Goal: Browse casually

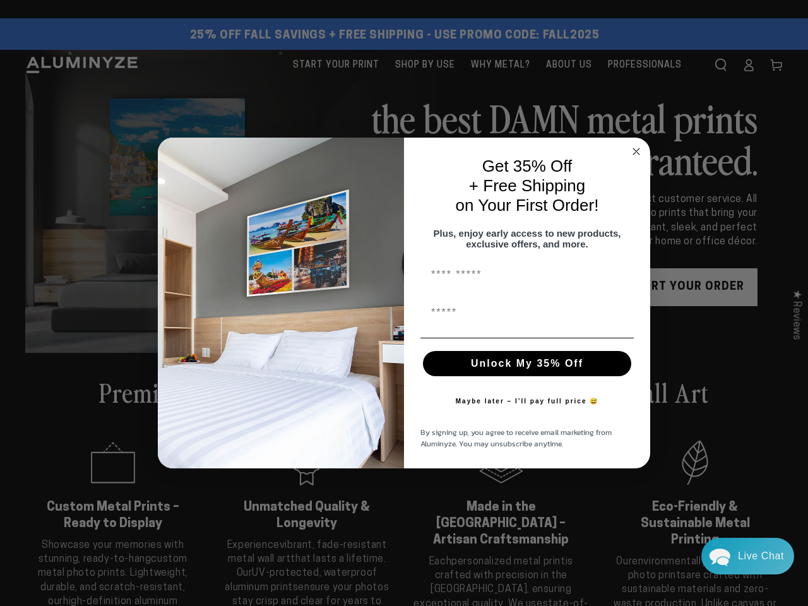
click at [404, 303] on div "Get 35% Off + Free Shipping on Your First Order! Plus, enjoy early access to ne…" at bounding box center [521, 303] width 234 height 306
click at [637, 148] on icon "Close dialog" at bounding box center [636, 151] width 6 height 6
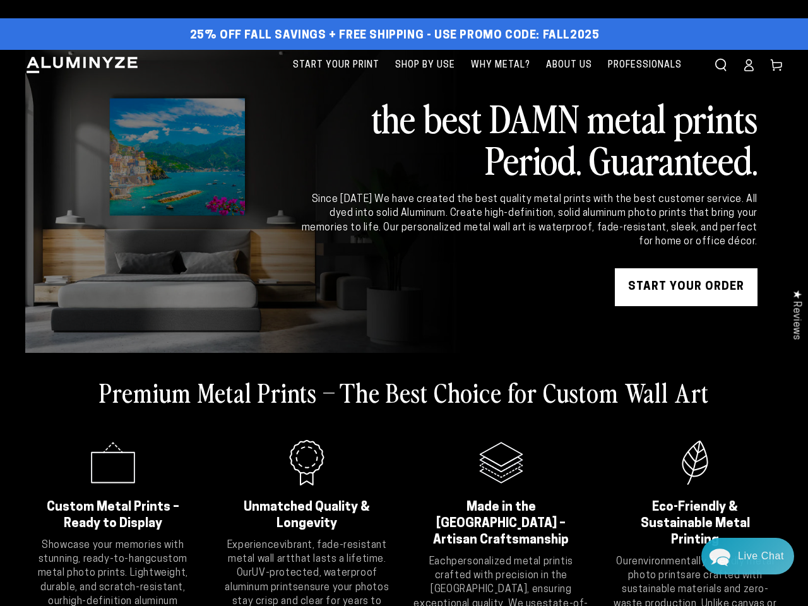
click at [527, 378] on div "Unlock My 35% Off" at bounding box center [527, 397] width 221 height 38
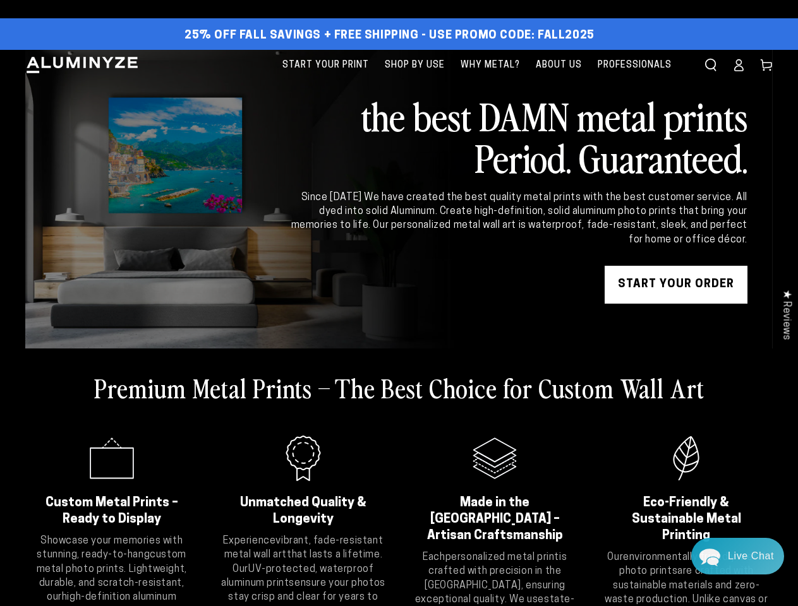
click at [527, 407] on div "Premium Metal Prints – The Best Choice for Custom Wall Art .cls-1{fill:#3a56a6;…" at bounding box center [398, 511] width 747 height 324
